Goal: Browse casually: Explore the website without a specific task or goal

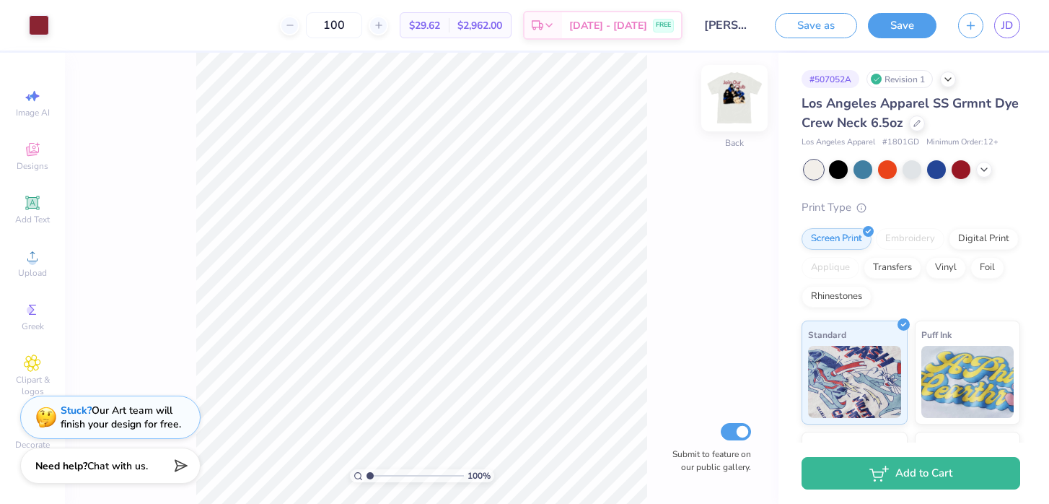
click at [735, 92] on img at bounding box center [735, 98] width 58 height 58
click at [735, 93] on img at bounding box center [735, 98] width 58 height 58
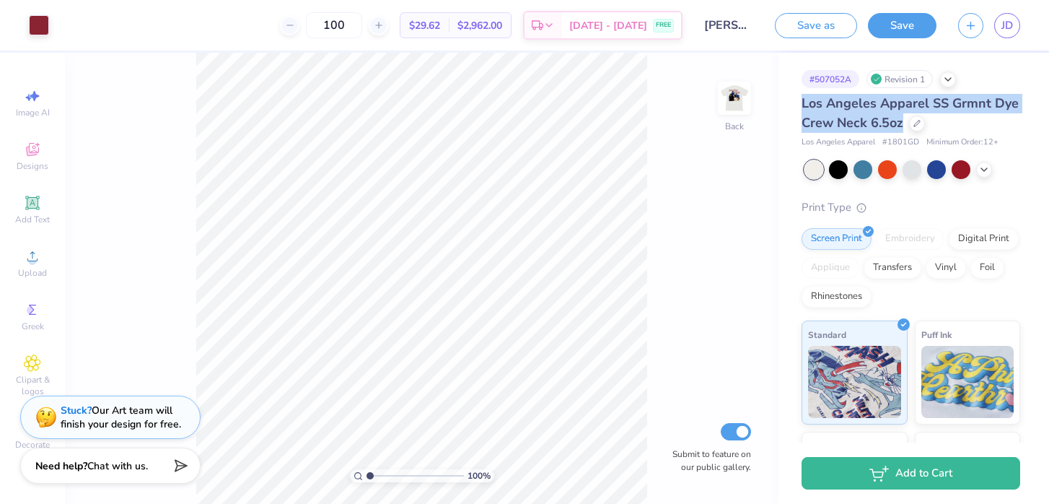
drag, startPoint x: 802, startPoint y: 105, endPoint x: 901, endPoint y: 120, distance: 100.1
click at [901, 121] on span "Los Angeles Apparel SS Grmnt Dye Crew Neck 6.5oz" at bounding box center [910, 113] width 217 height 37
copy span "Los Angeles Apparel SS Grmnt Dye Crew Neck 6.5oz"
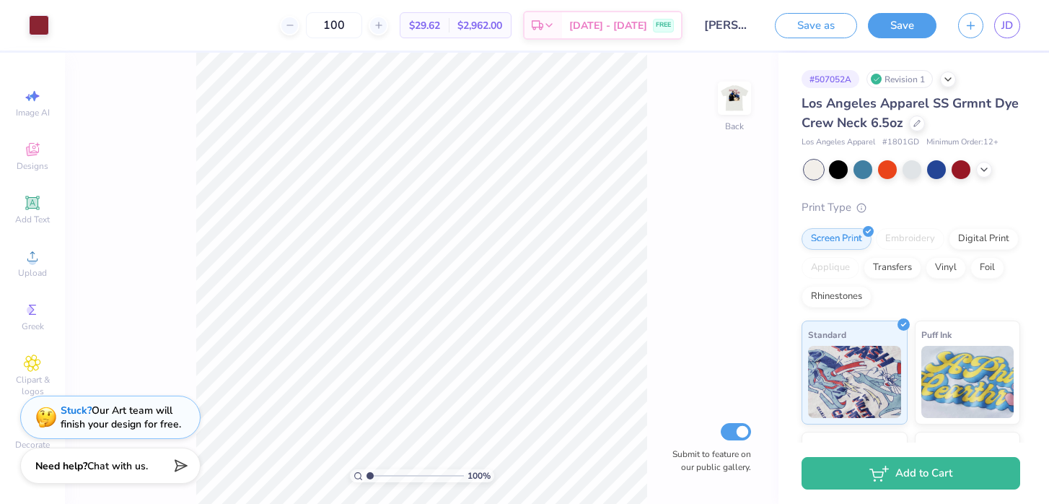
click at [675, 307] on div "100 % Back Submit to feature on our public gallery." at bounding box center [422, 278] width 714 height 451
click at [737, 99] on img at bounding box center [735, 98] width 58 height 58
click at [1005, 23] on span "JD" at bounding box center [1007, 25] width 12 height 17
